Goal: Task Accomplishment & Management: Complete application form

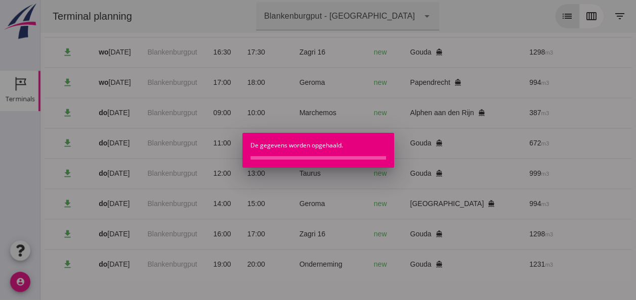
scroll to position [0, 268]
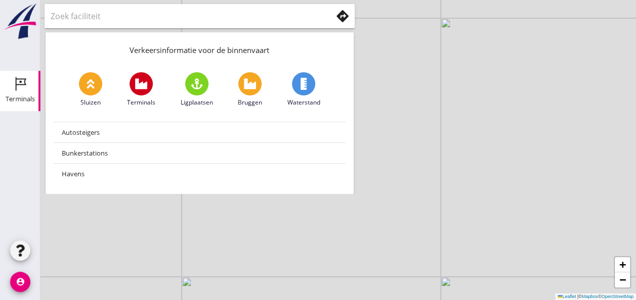
click at [7, 97] on div "Terminals" at bounding box center [20, 99] width 29 height 7
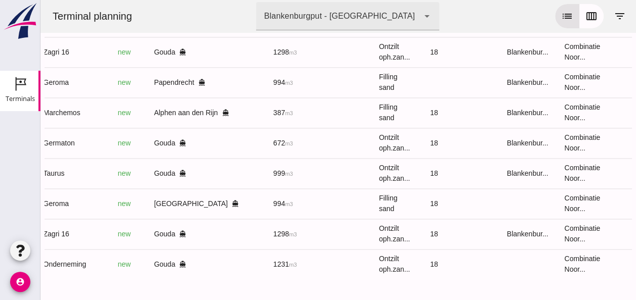
scroll to position [0, 268]
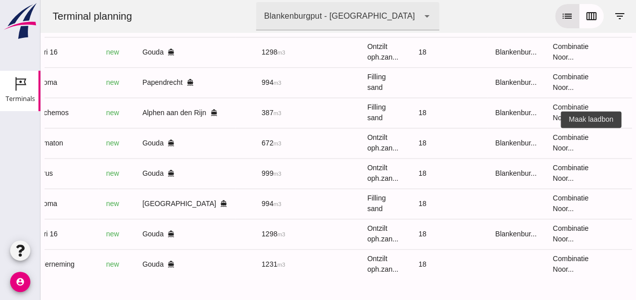
click at [635, 139] on icon "receipt_long" at bounding box center [643, 143] width 9 height 9
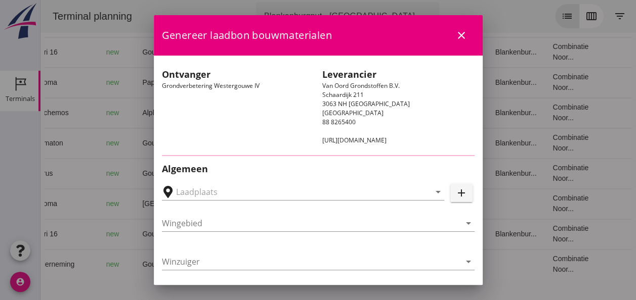
type input "Loswal Fa. J. Bos&Zonen, [GEOGRAPHIC_DATA]"
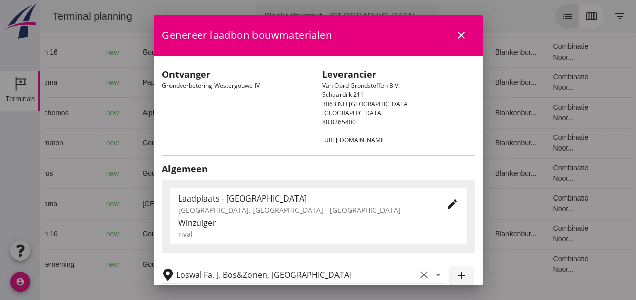
type input "Germaton"
type input "[PERSON_NAME]"
type input "Ontzilt oph.zand [75] (6120)"
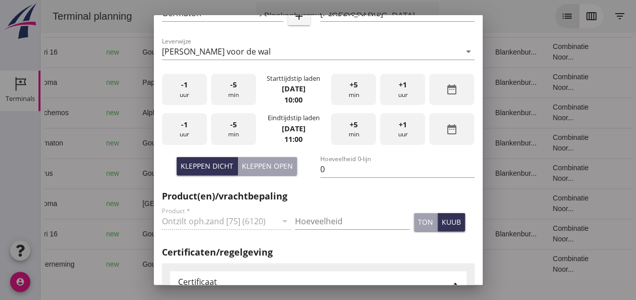
scroll to position [304, 0]
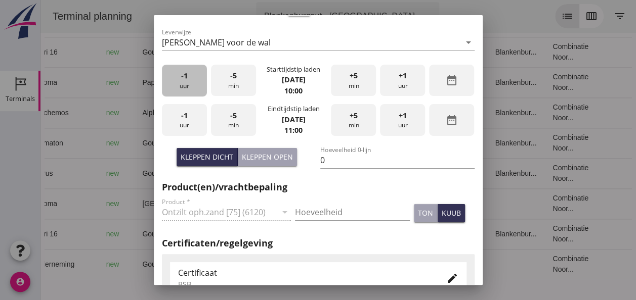
click at [188, 80] on div "-1 uur" at bounding box center [184, 81] width 45 height 32
click at [351, 82] on div "+5 min" at bounding box center [353, 81] width 45 height 32
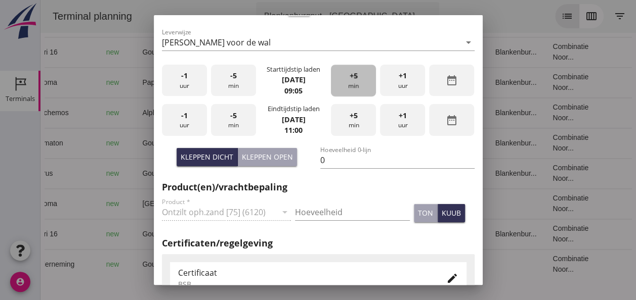
click at [350, 82] on div "+5 min" at bounding box center [353, 81] width 45 height 32
click at [196, 120] on div "-1 uur" at bounding box center [184, 120] width 45 height 32
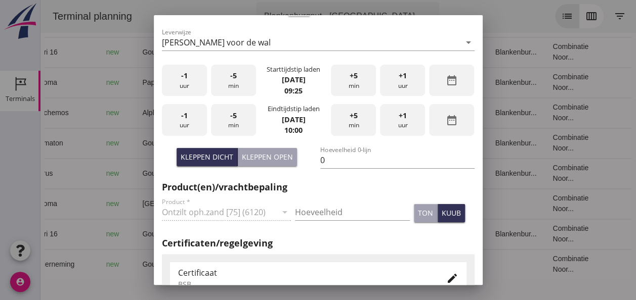
click at [240, 121] on div "-5 min" at bounding box center [233, 120] width 45 height 32
click at [324, 163] on input "0" at bounding box center [397, 160] width 154 height 16
click at [265, 158] on div "Kleppen open" at bounding box center [267, 157] width 51 height 11
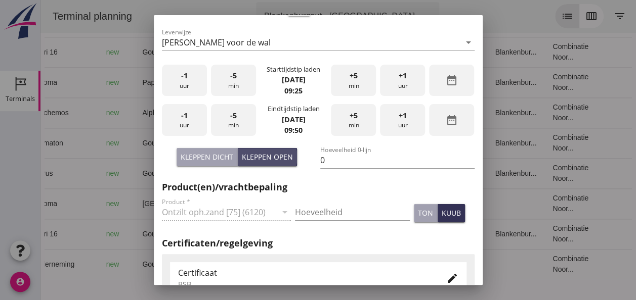
click at [265, 158] on div "Kleppen open" at bounding box center [267, 157] width 51 height 11
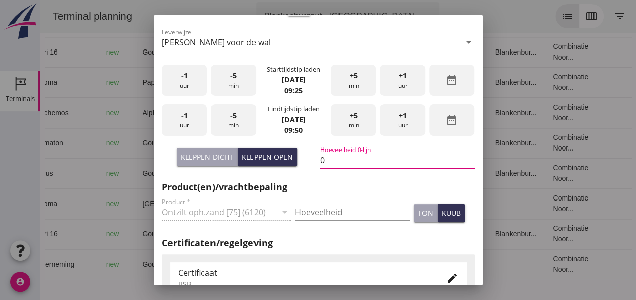
click at [323, 160] on input "0" at bounding box center [397, 160] width 154 height 16
type input "672"
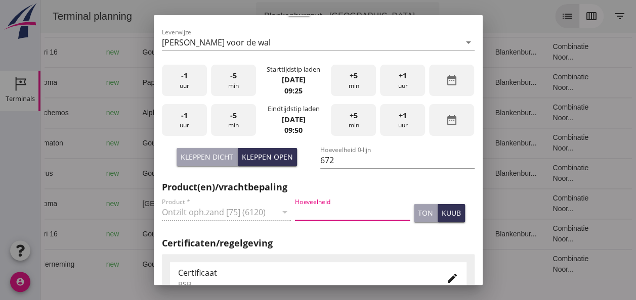
click at [317, 214] on input "Hoeveelheid" at bounding box center [352, 212] width 115 height 16
type input "672"
click at [449, 215] on div "kuub" at bounding box center [451, 213] width 19 height 11
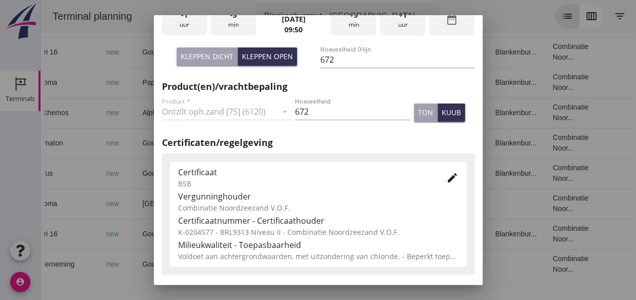
scroll to position [405, 0]
click at [447, 179] on icon "edit" at bounding box center [452, 177] width 12 height 12
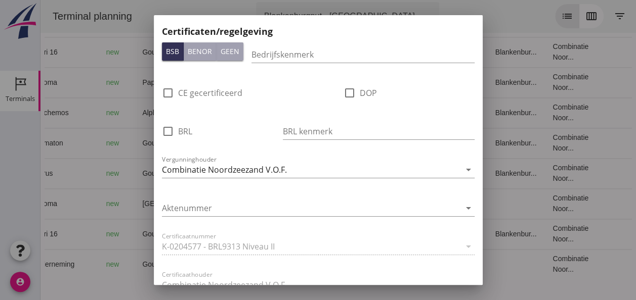
scroll to position [658, 0]
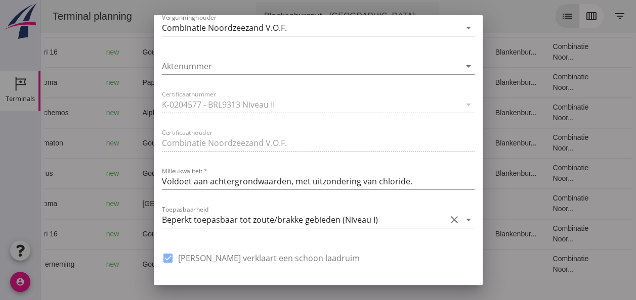
click at [462, 222] on icon "arrow_drop_down" at bounding box center [468, 220] width 12 height 12
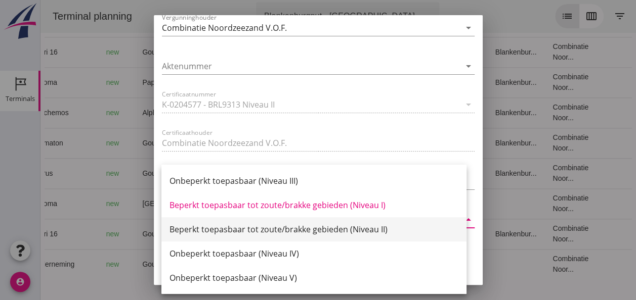
click at [341, 230] on div "Beperkt toepasbaar tot zoute/brakke gebieden (Niveau II)" at bounding box center [313, 230] width 289 height 12
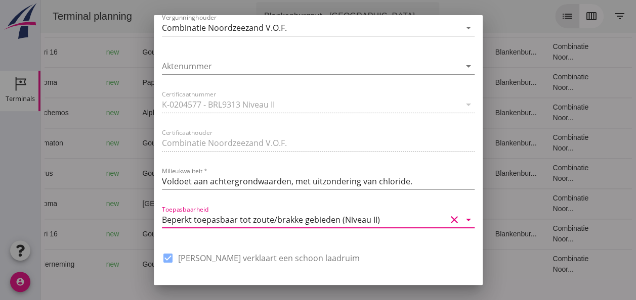
scroll to position [766, 0]
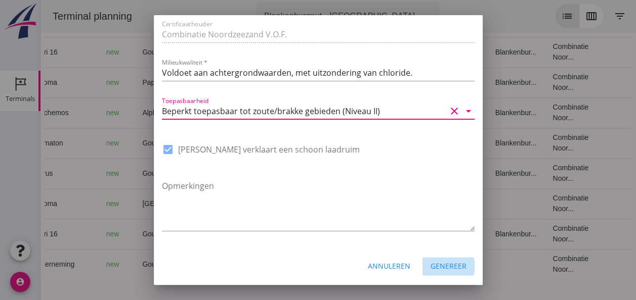
click at [442, 269] on div "Genereer" at bounding box center [448, 266] width 36 height 11
